Goal: Transaction & Acquisition: Subscribe to service/newsletter

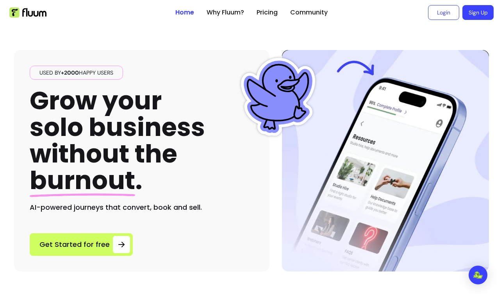
scroll to position [13, 0]
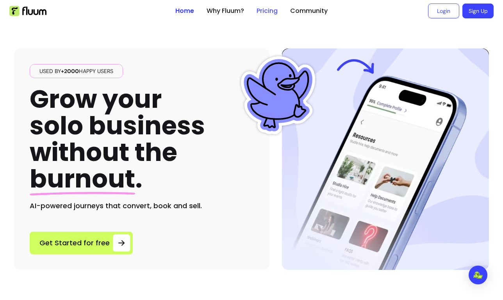
click at [270, 6] on link "Pricing" at bounding box center [267, 10] width 21 height 9
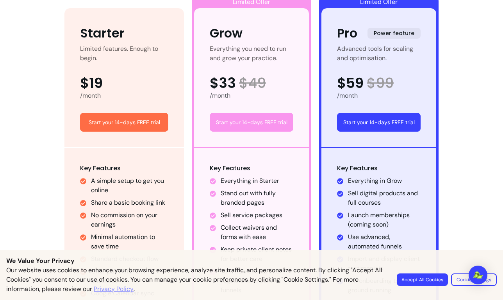
scroll to position [478, 0]
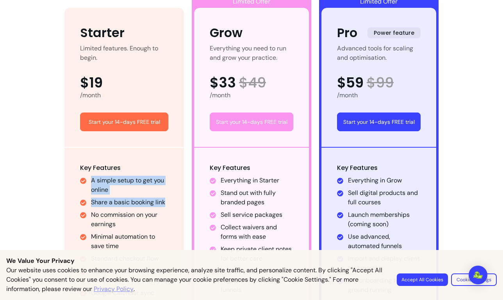
drag, startPoint x: 90, startPoint y: 183, endPoint x: 171, endPoint y: 203, distance: 83.3
click at [171, 203] on div "Key Features A simple setup to get you online Share a basic booking link No com…" at bounding box center [124, 242] width 120 height 188
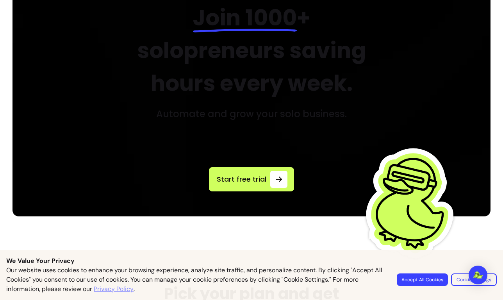
scroll to position [0, 0]
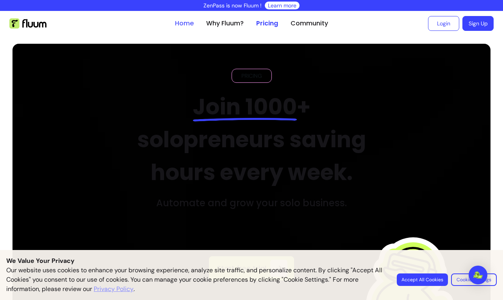
click at [189, 22] on link "Home" at bounding box center [184, 23] width 19 height 9
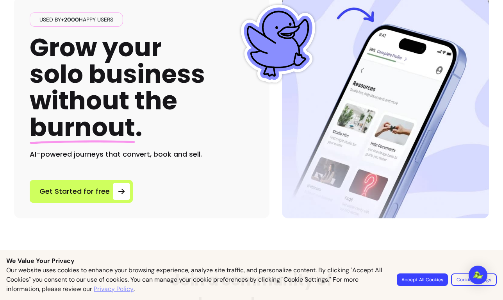
scroll to position [64, 0]
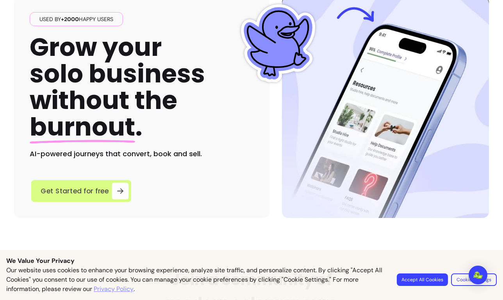
click at [122, 194] on div at bounding box center [120, 191] width 17 height 17
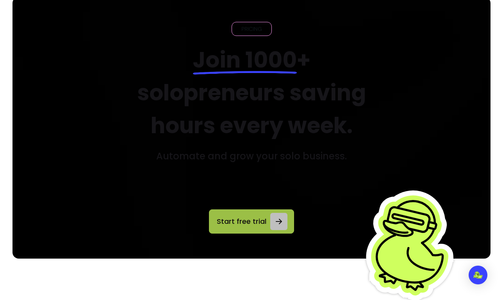
scroll to position [47, 0]
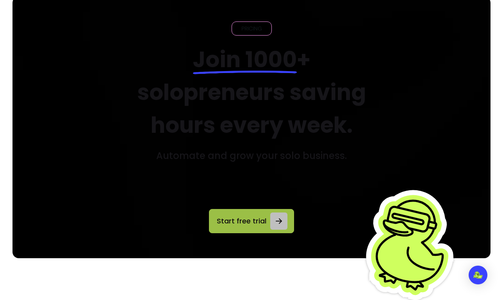
click at [275, 218] on icon at bounding box center [278, 221] width 9 height 9
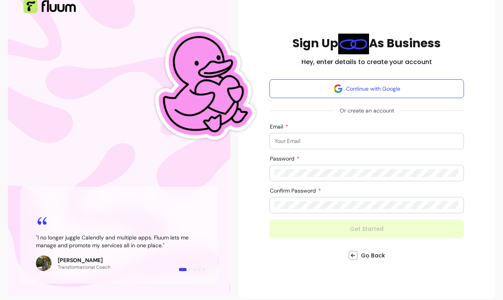
scroll to position [79, 0]
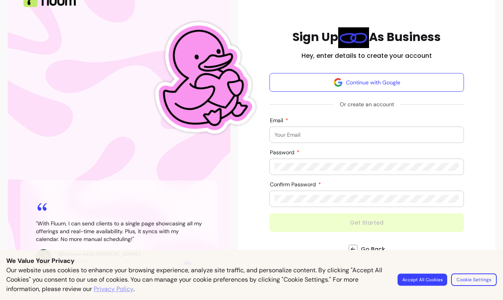
click at [431, 281] on button "Accept All Cookies" at bounding box center [423, 280] width 50 height 12
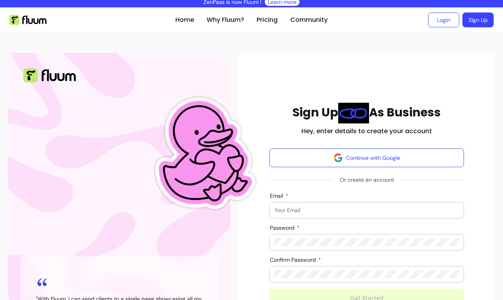
scroll to position [0, 0]
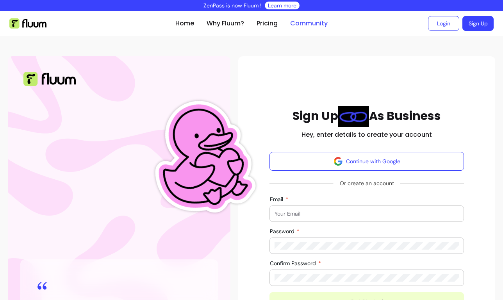
click at [300, 27] on link "Community" at bounding box center [309, 23] width 38 height 9
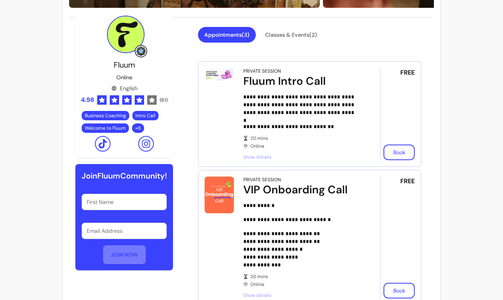
scroll to position [202, 0]
